Goal: Use online tool/utility: Utilize a website feature to perform a specific function

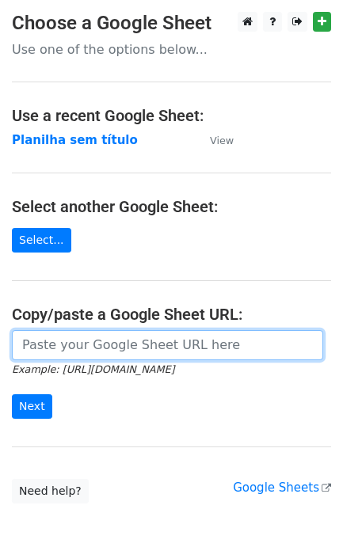
click at [185, 355] on input "url" at bounding box center [167, 345] width 311 height 30
paste input "https://docs.google.com/spreadsheets/d/11dGfEbGc57YceTrmeJPNe1kg2RUhHsyv8kR8EpL…"
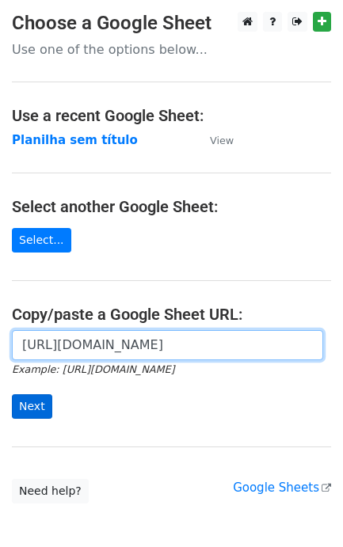
type input "https://docs.google.com/spreadsheets/d/11dGfEbGc57YceTrmeJPNe1kg2RUhHsyv8kR8EpL…"
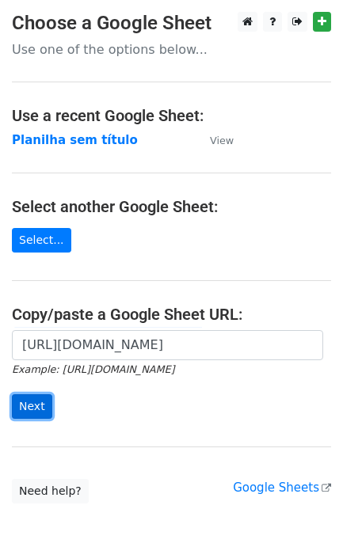
scroll to position [0, 0]
click at [29, 400] on input "Next" at bounding box center [32, 407] width 40 height 25
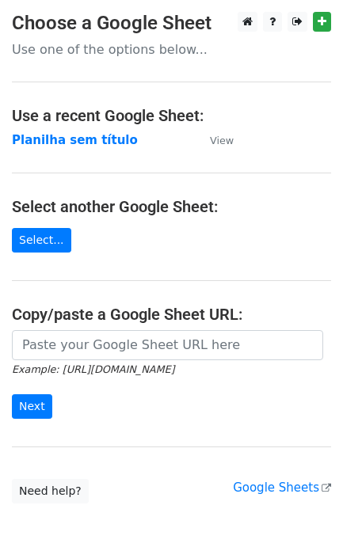
click at [120, 364] on small "Example: https://docs.google.com/spreadsheets/d/abc/edit" at bounding box center [93, 370] width 162 height 12
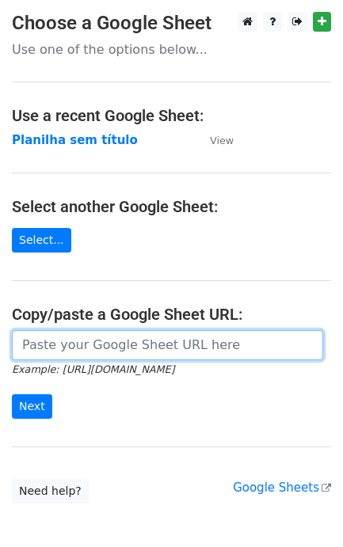
click at [139, 346] on input "url" at bounding box center [167, 345] width 311 height 30
paste input "https://docs.google.com/spreadsheets/d/11dGfEbGc57YceTrmeJPNe1kg2RUhHsyv8kR8EpL…"
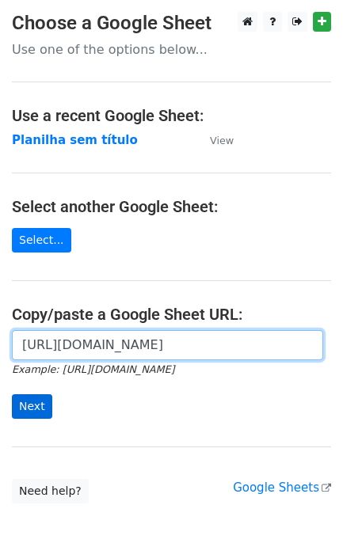
type input "https://docs.google.com/spreadsheets/d/11dGfEbGc57YceTrmeJPNe1kg2RUhHsyv8kR8EpL…"
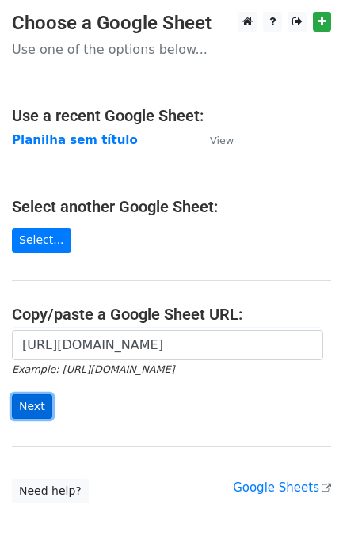
click at [26, 402] on input "Next" at bounding box center [32, 407] width 40 height 25
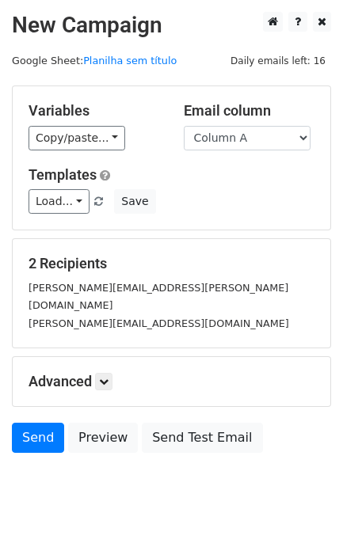
click at [37, 402] on form "Variables Copy/paste... {{Column A}} Email column Column A Templates Load... No…" at bounding box center [171, 274] width 319 height 376
click at [38, 423] on link "Send" at bounding box center [38, 438] width 52 height 30
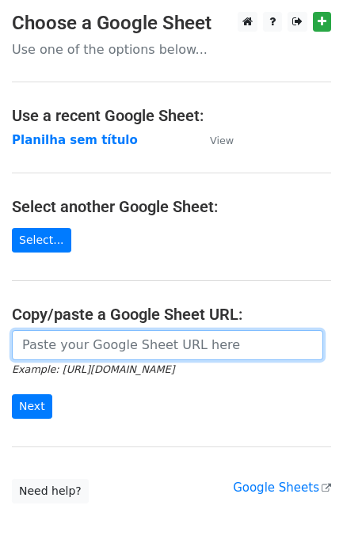
click at [54, 353] on input "url" at bounding box center [167, 345] width 311 height 30
paste input "https://docs.google.com/spreadsheets/d/11dGfEbGc57YceTrmeJPNe1kg2RUhHsyv8kR8EpL…"
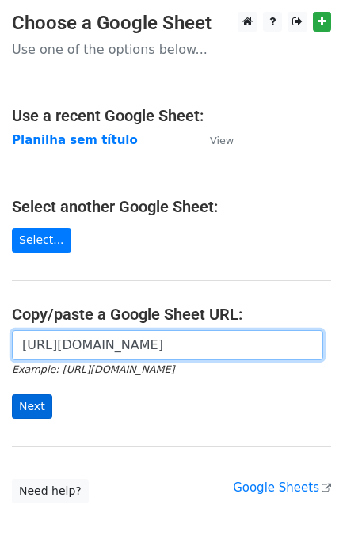
scroll to position [0, 349]
type input "https://docs.google.com/spreadsheets/d/11dGfEbGc57YceTrmeJPNe1kg2RUhHsyv8kR8EpL…"
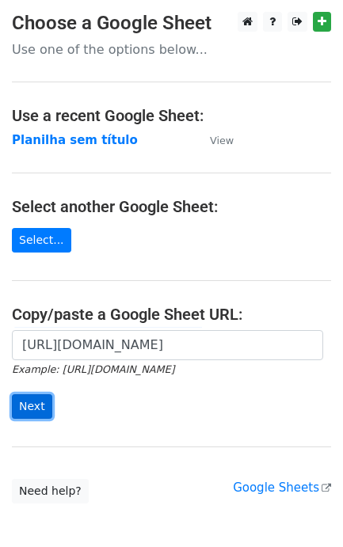
click at [36, 414] on input "Next" at bounding box center [32, 407] width 40 height 25
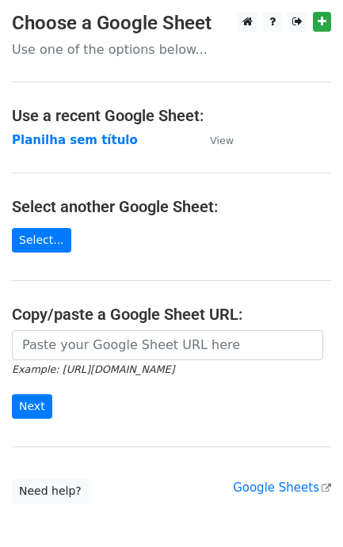
click at [95, 365] on small "Example: [URL][DOMAIN_NAME]" at bounding box center [93, 370] width 162 height 12
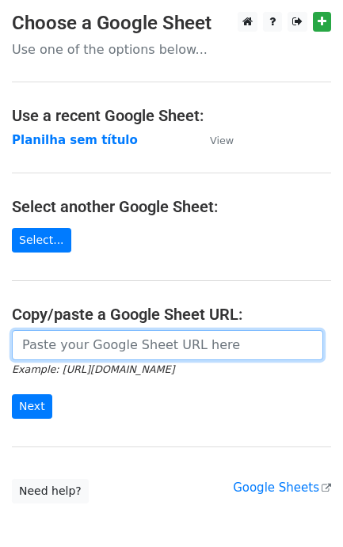
click at [90, 349] on input "url" at bounding box center [167, 345] width 311 height 30
paste input "[URL][DOMAIN_NAME]"
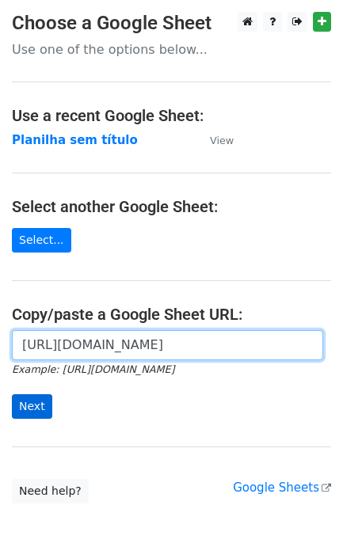
type input "[URL][DOMAIN_NAME]"
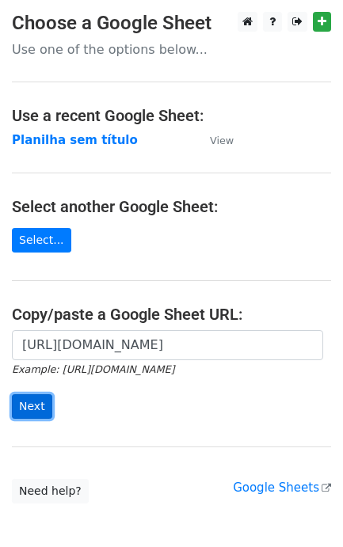
scroll to position [0, 0]
click at [32, 406] on input "Next" at bounding box center [32, 407] width 40 height 25
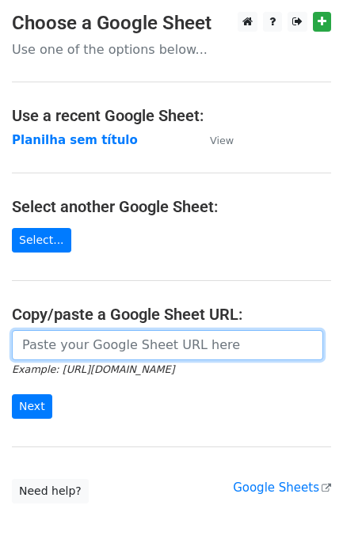
click at [93, 350] on input "url" at bounding box center [167, 345] width 311 height 30
paste input "https://docs.google.com/spreadsheets/d/11dGfEbGc57YceTrmeJPNe1kg2RUhHsyv8kR8EpL…"
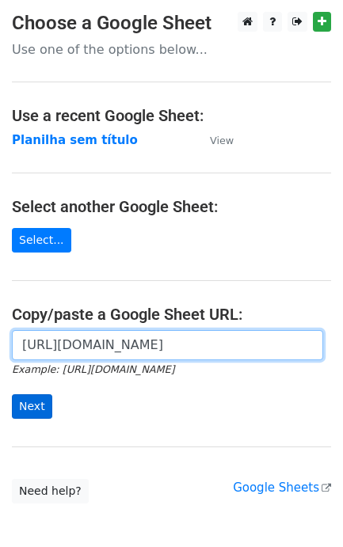
type input "https://docs.google.com/spreadsheets/d/11dGfEbGc57YceTrmeJPNe1kg2RUhHsyv8kR8EpL…"
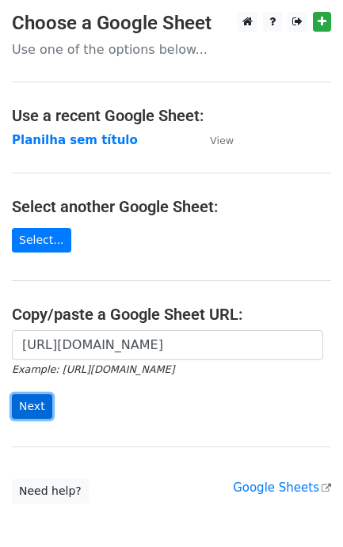
click at [37, 406] on input "Next" at bounding box center [32, 407] width 40 height 25
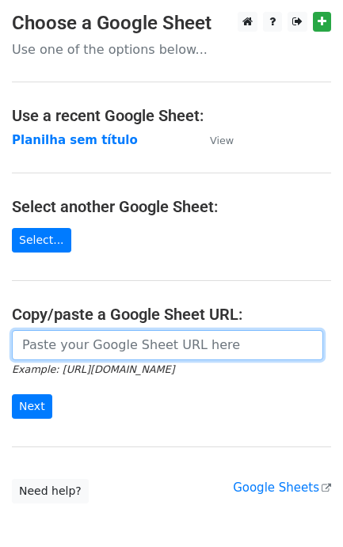
click at [84, 346] on input "url" at bounding box center [167, 345] width 311 height 30
paste input "[URL][DOMAIN_NAME]"
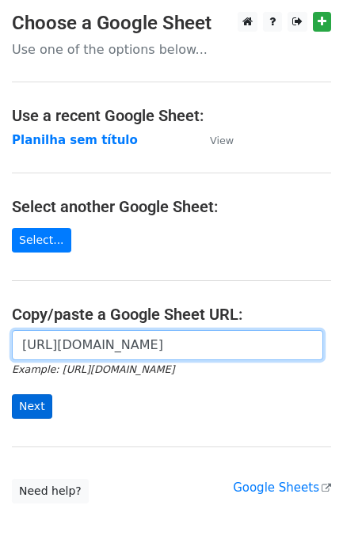
scroll to position [0, 349]
type input "[URL][DOMAIN_NAME]"
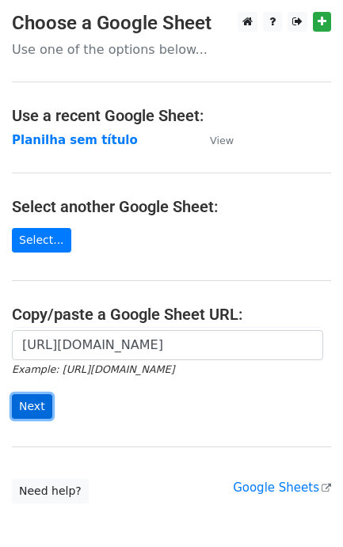
scroll to position [0, 0]
click at [36, 402] on input "Next" at bounding box center [32, 407] width 40 height 25
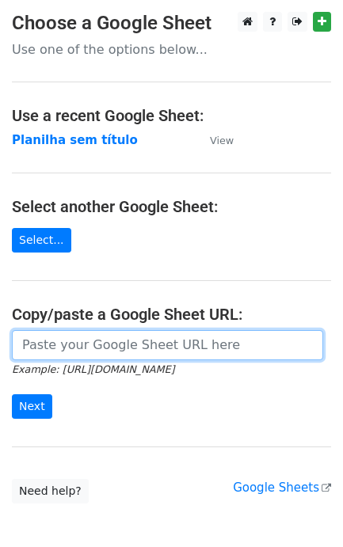
click at [69, 350] on input "url" at bounding box center [167, 345] width 311 height 30
paste input "https://docs.google.com/spreadsheets/d/11dGfEbGc57YceTrmeJPNe1kg2RUhHsyv8kR8EpL…"
type input "https://docs.google.com/spreadsheets/d/11dGfEbGc57YceTrmeJPNe1kg2RUhHsyv8kR8EpL…"
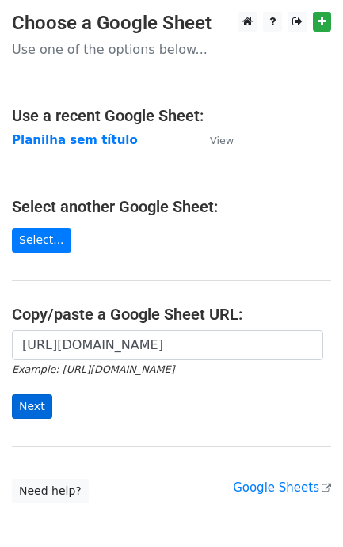
drag, startPoint x: 48, startPoint y: 387, endPoint x: 42, endPoint y: 398, distance: 12.8
click at [45, 398] on form "https://docs.google.com/spreadsheets/d/11dGfEbGc57YceTrmeJPNe1kg2RUhHsyv8kR8EpL…" at bounding box center [171, 374] width 319 height 89
click at [38, 399] on input "Next" at bounding box center [32, 407] width 40 height 25
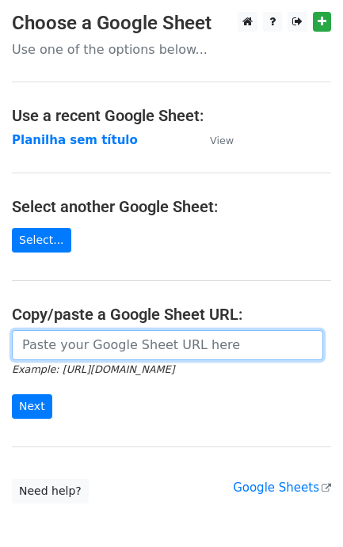
click at [78, 351] on input "url" at bounding box center [167, 345] width 311 height 30
paste input "[URL][DOMAIN_NAME]"
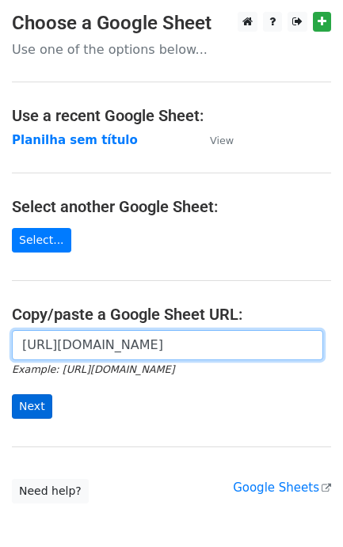
type input "[URL][DOMAIN_NAME]"
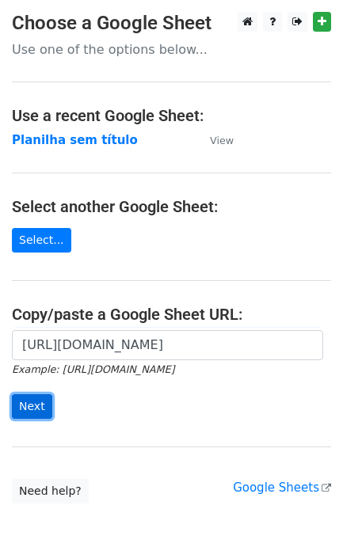
scroll to position [0, 0]
click at [38, 404] on input "Next" at bounding box center [32, 407] width 40 height 25
